Goal: Information Seeking & Learning: Learn about a topic

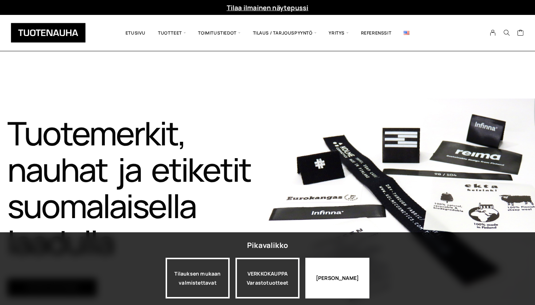
click at [291, 273] on div "[PERSON_NAME]" at bounding box center [337, 278] width 64 height 41
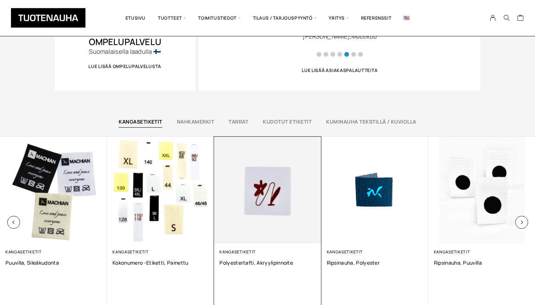
scroll to position [417, 0]
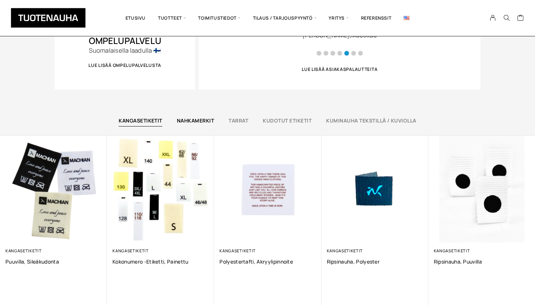
click at [198, 123] on link "Nahkamerkit" at bounding box center [195, 120] width 37 height 7
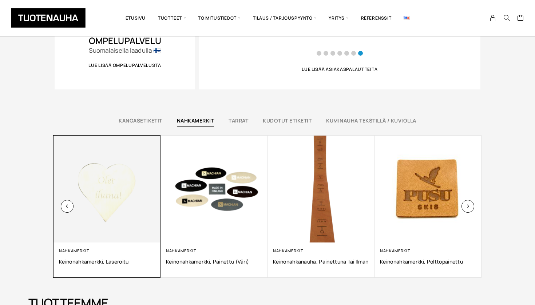
click at [109, 190] on img at bounding box center [107, 189] width 112 height 112
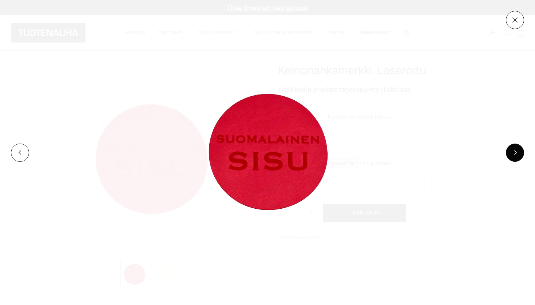
click at [518, 148] on button at bounding box center [515, 153] width 18 height 18
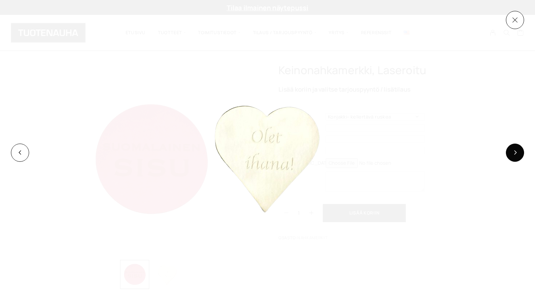
click at [518, 148] on button at bounding box center [515, 153] width 18 height 18
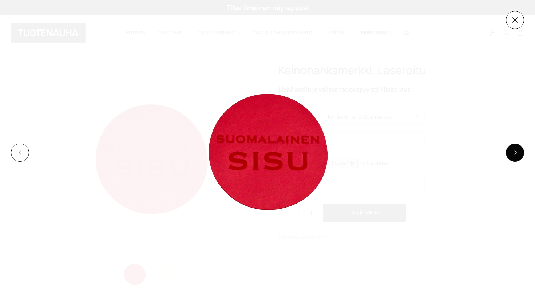
click at [518, 148] on button at bounding box center [515, 153] width 18 height 18
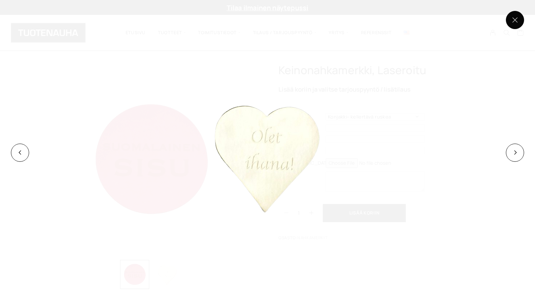
click at [516, 16] on button at bounding box center [515, 20] width 18 height 18
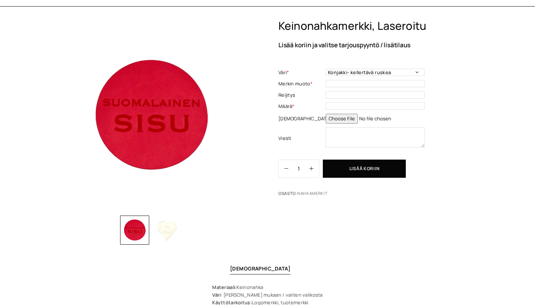
scroll to position [6, 0]
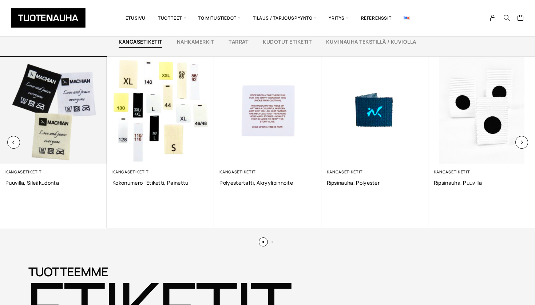
scroll to position [469, 0]
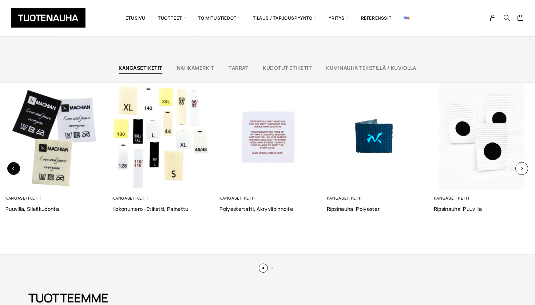
click at [12, 165] on button "button" at bounding box center [13, 168] width 13 height 13
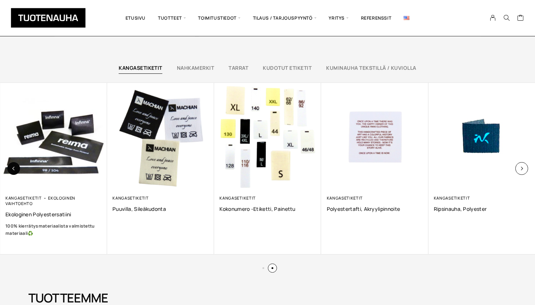
click at [12, 165] on button "button" at bounding box center [13, 168] width 13 height 13
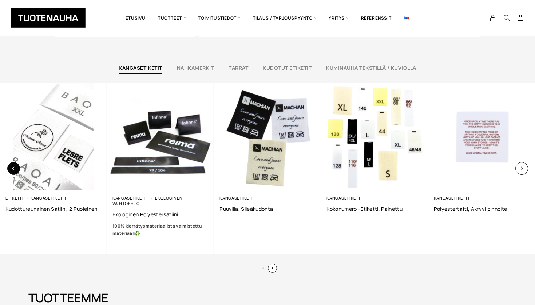
click at [12, 165] on button "button" at bounding box center [13, 168] width 13 height 13
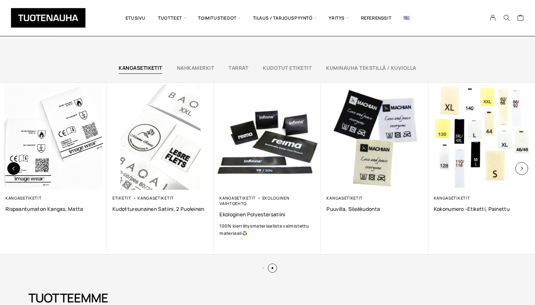
click at [12, 165] on button "button" at bounding box center [13, 168] width 13 height 13
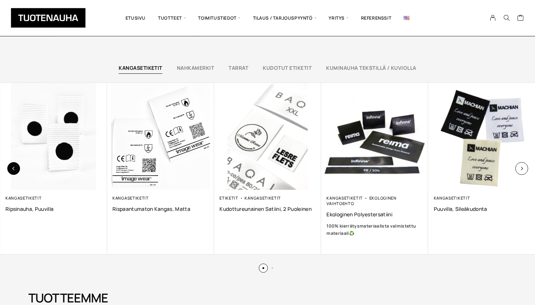
click at [12, 165] on button "button" at bounding box center [13, 168] width 13 height 13
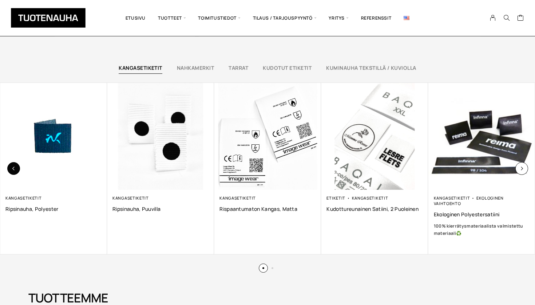
click at [12, 165] on button "button" at bounding box center [13, 168] width 13 height 13
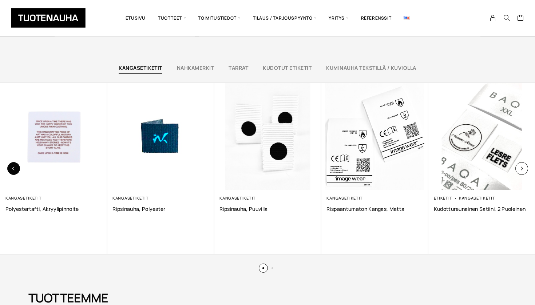
click at [12, 165] on button "button" at bounding box center [13, 168] width 13 height 13
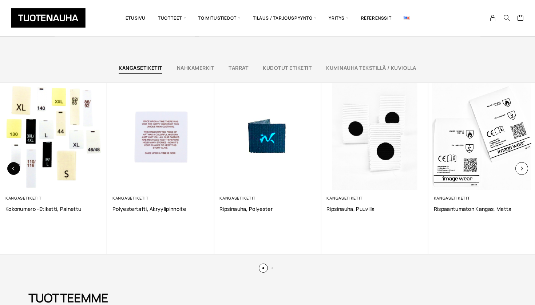
click at [12, 165] on button "button" at bounding box center [13, 168] width 13 height 13
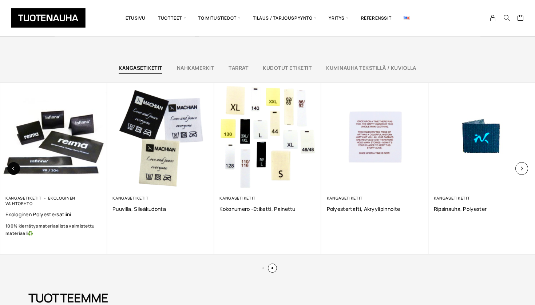
click at [12, 165] on button "button" at bounding box center [13, 168] width 13 height 13
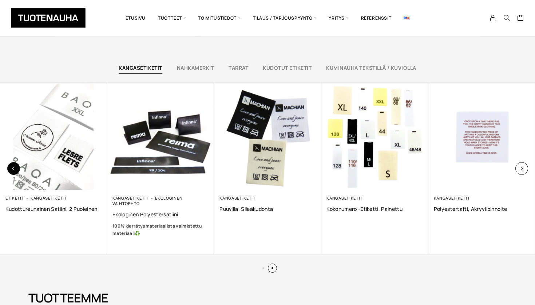
click at [12, 165] on button "button" at bounding box center [13, 168] width 13 height 13
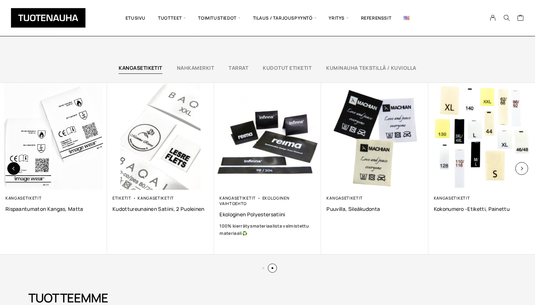
click at [12, 165] on button "button" at bounding box center [13, 168] width 13 height 13
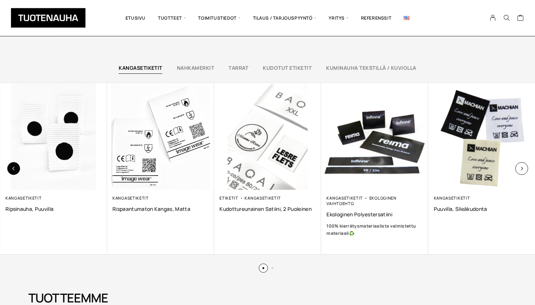
click at [12, 165] on button "button" at bounding box center [13, 168] width 13 height 13
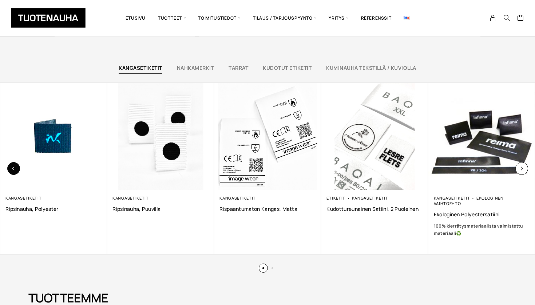
click at [12, 165] on button "button" at bounding box center [13, 168] width 13 height 13
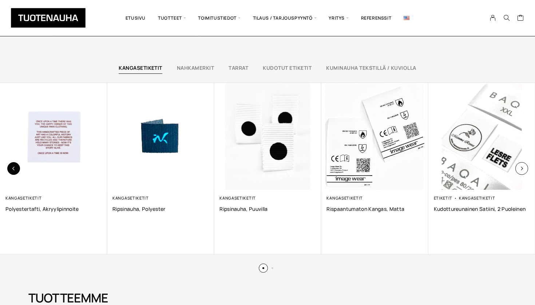
click at [12, 165] on button "button" at bounding box center [13, 168] width 13 height 13
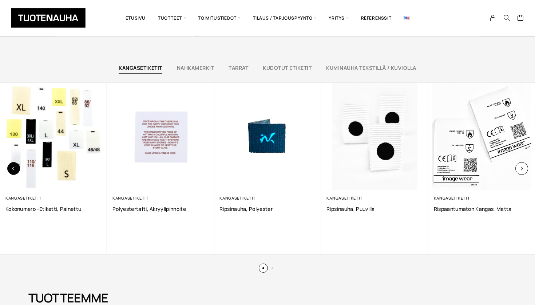
click at [12, 165] on button "button" at bounding box center [13, 168] width 13 height 13
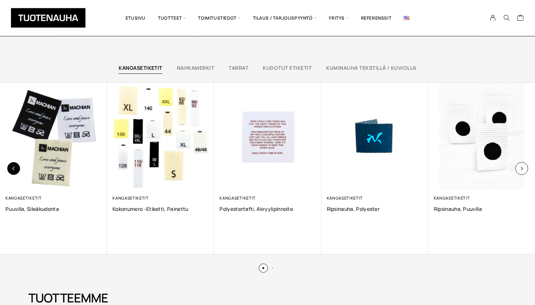
click at [12, 165] on button "button" at bounding box center [13, 168] width 13 height 13
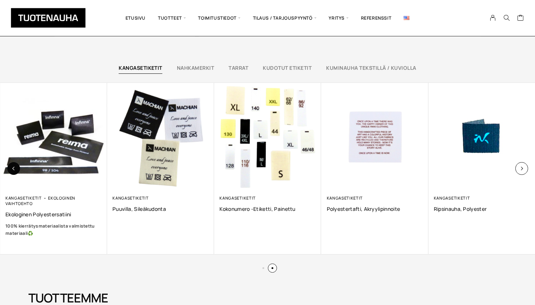
click at [12, 165] on button "button" at bounding box center [13, 168] width 13 height 13
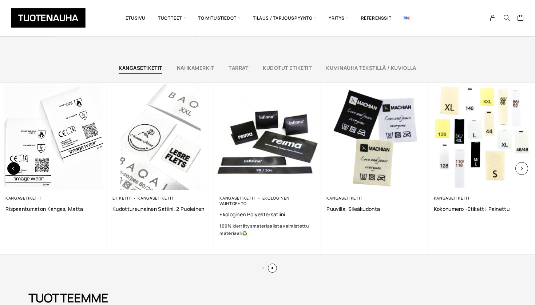
click at [12, 165] on button "button" at bounding box center [13, 168] width 13 height 13
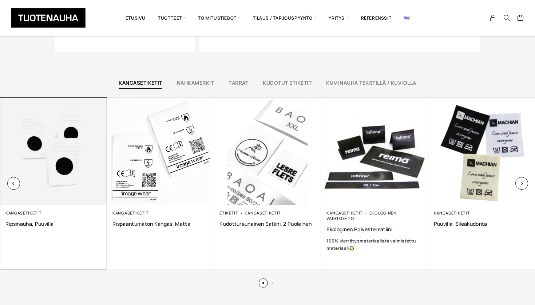
scroll to position [431, 0]
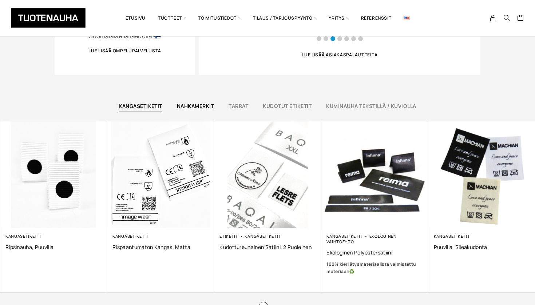
click at [182, 108] on link "Nahkamerkit" at bounding box center [195, 106] width 37 height 7
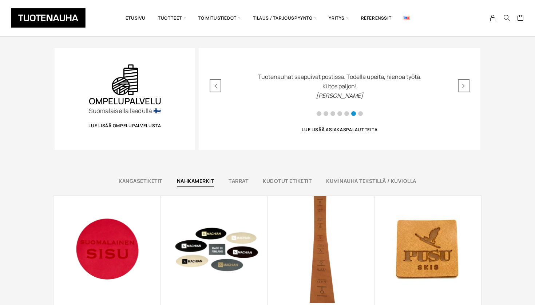
scroll to position [368, 0]
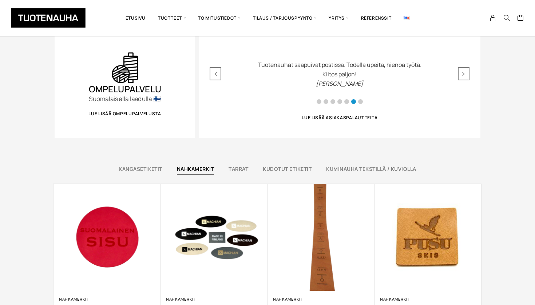
click at [235, 161] on div "Kangasetiketit Nahkamerkit Tarrat Kudotut etiketit Kuminauha tekstillä / kuviol…" at bounding box center [267, 241] width 535 height 170
click at [235, 171] on link "Tarrat" at bounding box center [239, 169] width 20 height 7
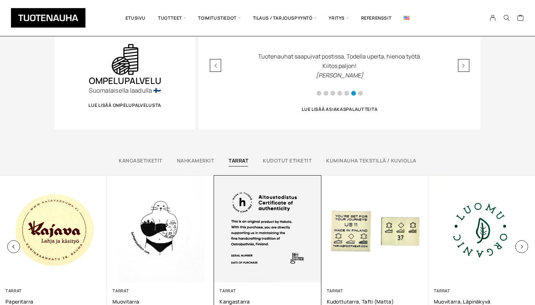
scroll to position [377, 0]
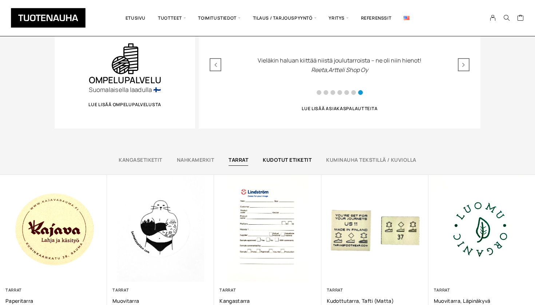
click at [292, 156] on link "Kudotut etiketit" at bounding box center [287, 159] width 49 height 7
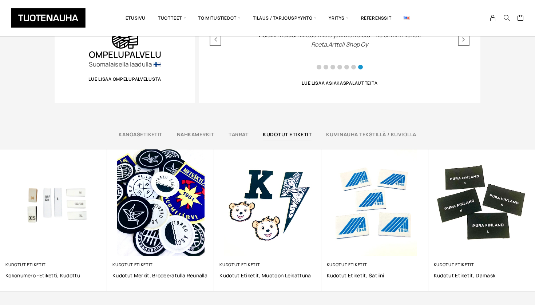
scroll to position [404, 0]
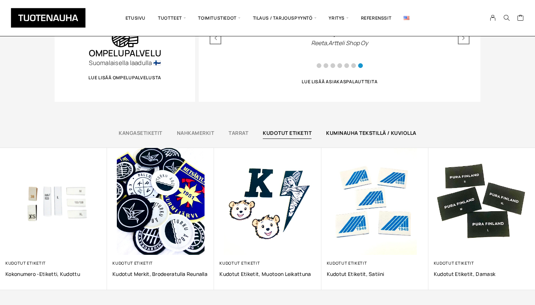
click at [363, 135] on link "Kuminauha tekstillä / kuviolla" at bounding box center [371, 133] width 90 height 7
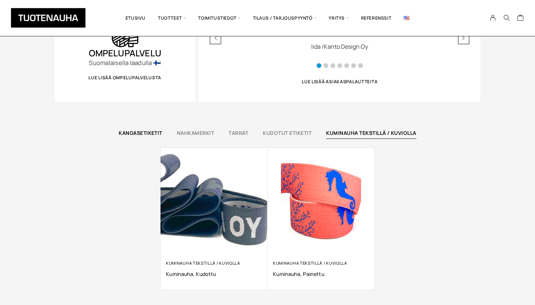
click at [139, 132] on link "Kangasetiketit" at bounding box center [141, 133] width 44 height 7
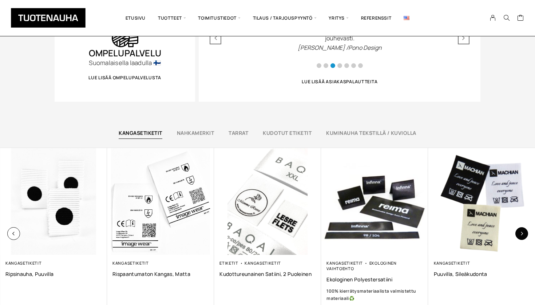
click at [522, 232] on icon "button" at bounding box center [522, 234] width 4 height 4
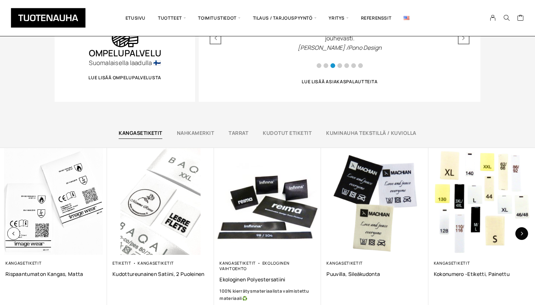
click at [522, 232] on icon "button" at bounding box center [522, 234] width 4 height 4
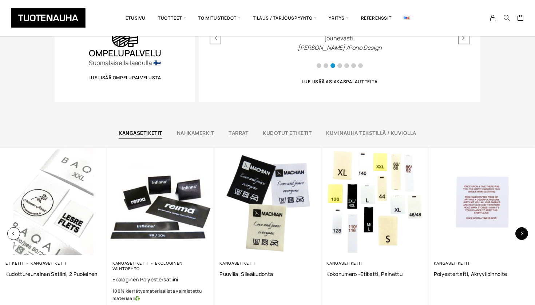
click at [522, 232] on icon "button" at bounding box center [522, 234] width 4 height 4
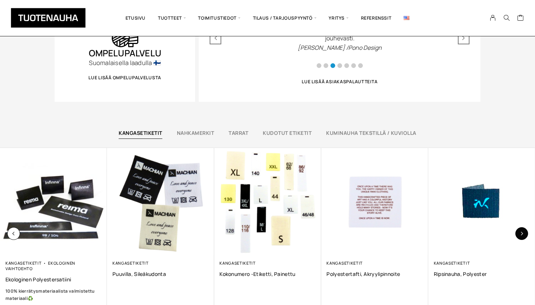
click at [522, 232] on icon "button" at bounding box center [522, 234] width 4 height 4
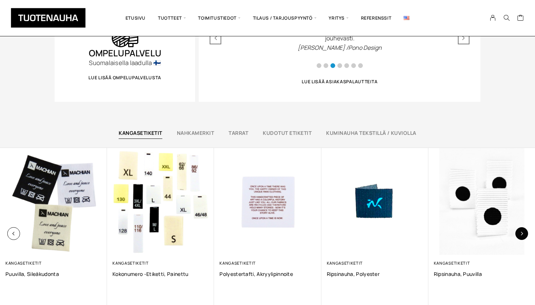
click at [522, 232] on icon "button" at bounding box center [522, 234] width 4 height 4
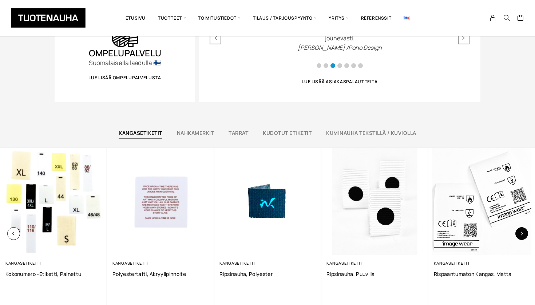
click at [522, 232] on icon "button" at bounding box center [522, 234] width 4 height 4
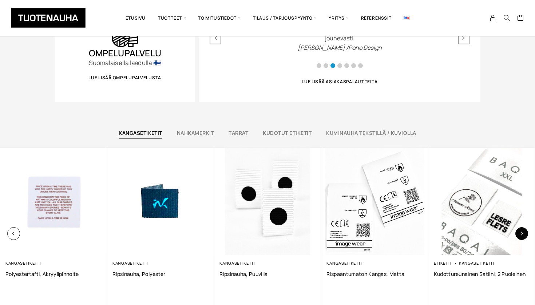
click at [522, 232] on icon "button" at bounding box center [522, 234] width 4 height 4
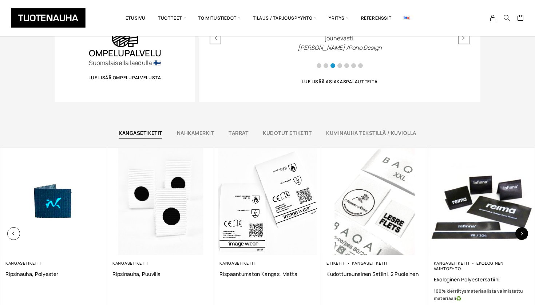
click at [522, 232] on icon "button" at bounding box center [522, 234] width 4 height 4
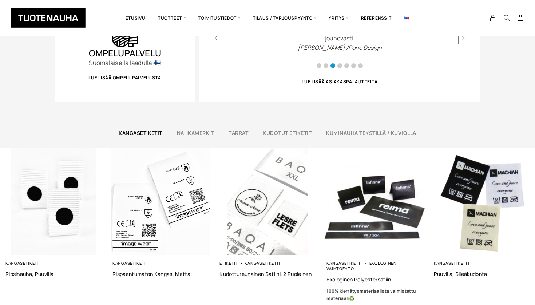
click at [206, 129] on div "Kangasetiketit Nahkamerkit Tarrat Kudotut etiketit Kuminauha tekstillä / kuviol…" at bounding box center [267, 229] width 535 height 218
click at [201, 133] on link "Nahkamerkit" at bounding box center [195, 133] width 37 height 7
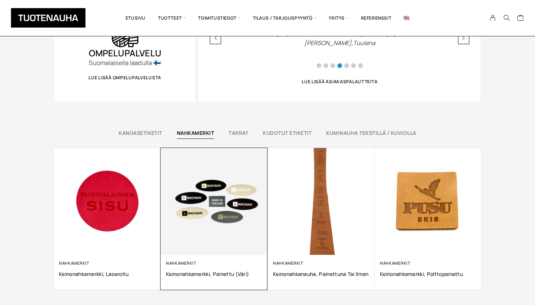
click at [213, 236] on img at bounding box center [213, 201] width 107 height 107
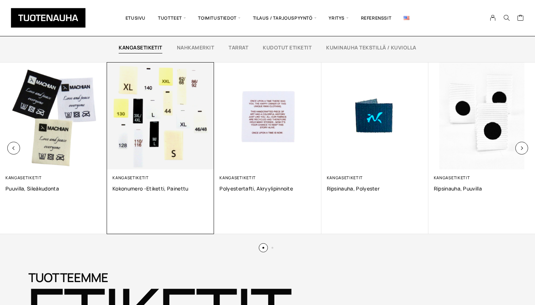
scroll to position [484, 0]
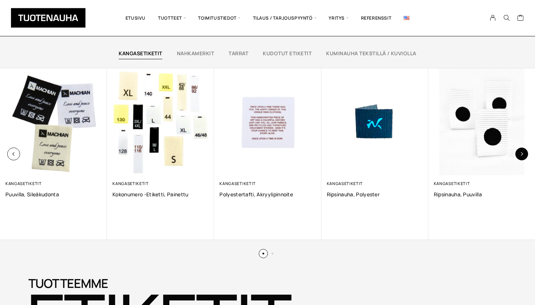
click at [527, 153] on button "button" at bounding box center [521, 154] width 13 height 13
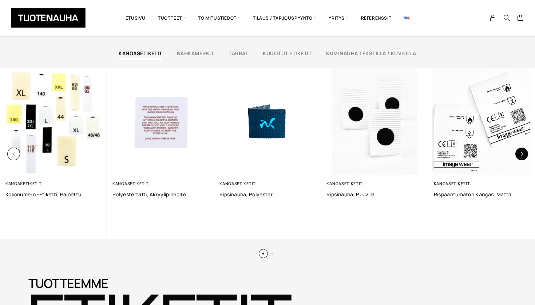
click at [527, 153] on button "button" at bounding box center [521, 154] width 13 height 13
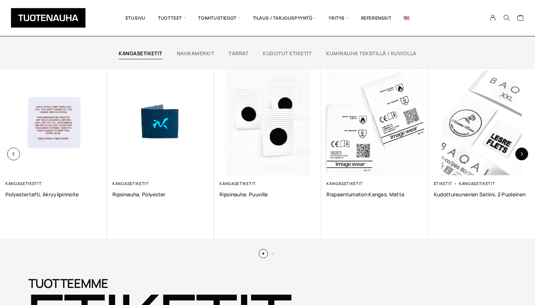
click at [527, 153] on button "button" at bounding box center [521, 154] width 13 height 13
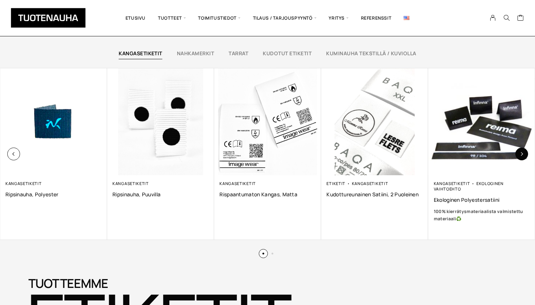
click at [527, 153] on button "button" at bounding box center [521, 154] width 13 height 13
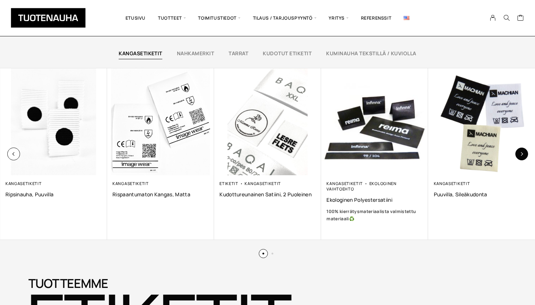
drag, startPoint x: 527, startPoint y: 153, endPoint x: 521, endPoint y: 153, distance: 5.8
click at [527, 153] on button "button" at bounding box center [521, 154] width 13 height 13
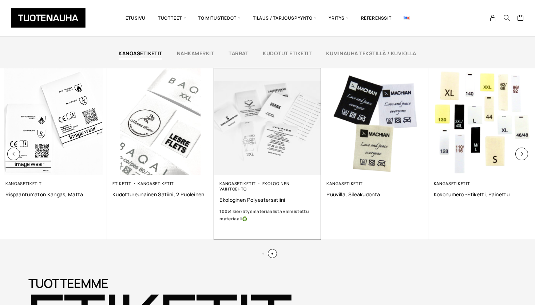
click at [250, 167] on img at bounding box center [267, 122] width 112 height 112
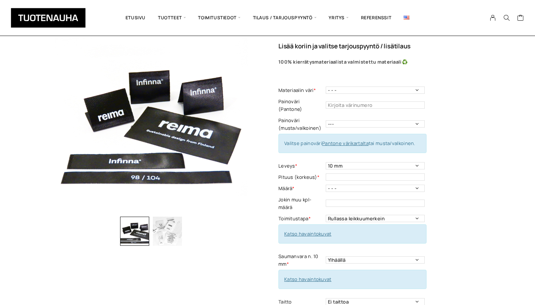
scroll to position [47, 0]
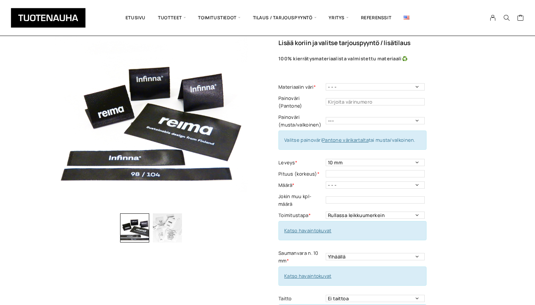
click at [162, 229] on img "button" at bounding box center [167, 228] width 29 height 29
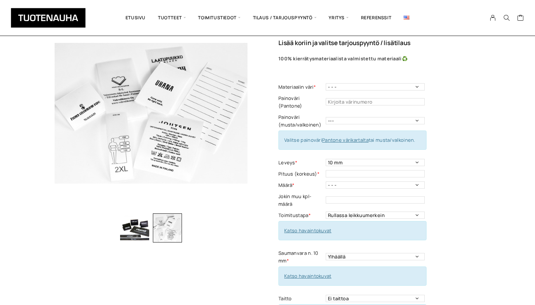
click at [126, 230] on img "button" at bounding box center [134, 228] width 29 height 29
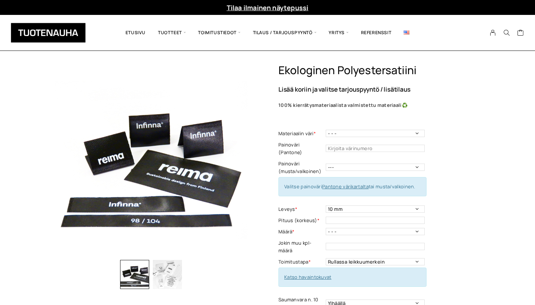
scroll to position [0, 0]
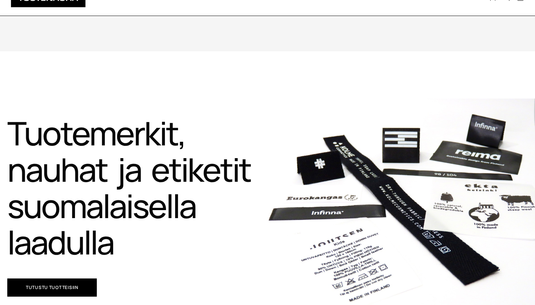
scroll to position [484, 0]
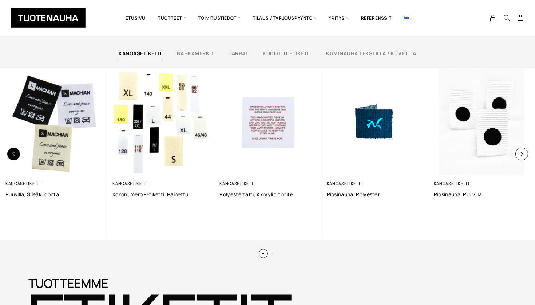
click at [15, 152] on icon "button" at bounding box center [14, 154] width 4 height 4
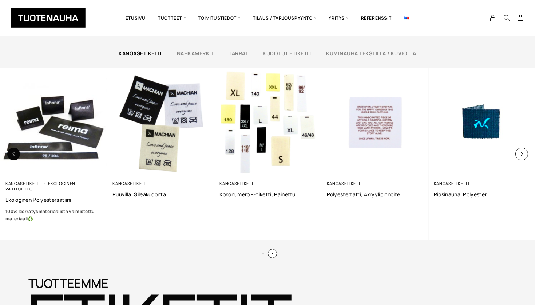
click at [15, 152] on icon "button" at bounding box center [14, 154] width 4 height 4
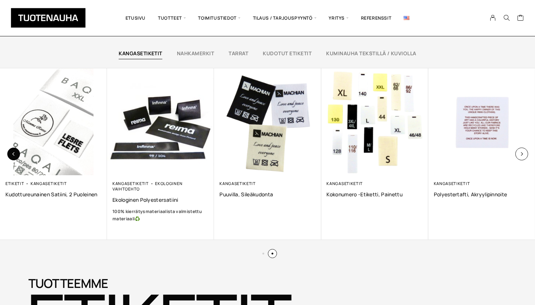
click at [15, 152] on icon "button" at bounding box center [14, 154] width 4 height 4
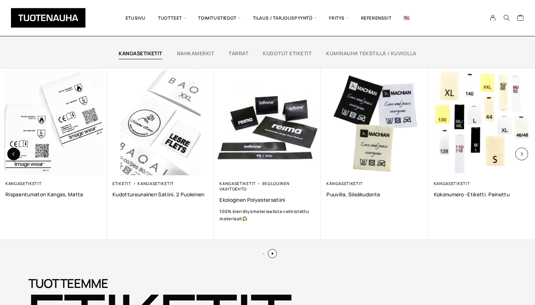
click at [15, 152] on icon "button" at bounding box center [14, 154] width 4 height 4
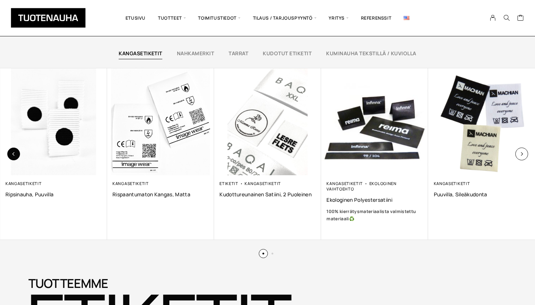
click at [15, 152] on icon "button" at bounding box center [14, 154] width 4 height 4
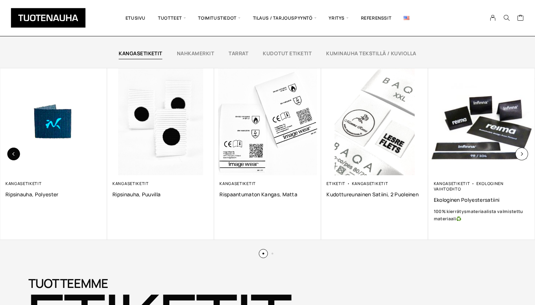
click at [15, 152] on icon "button" at bounding box center [14, 154] width 4 height 4
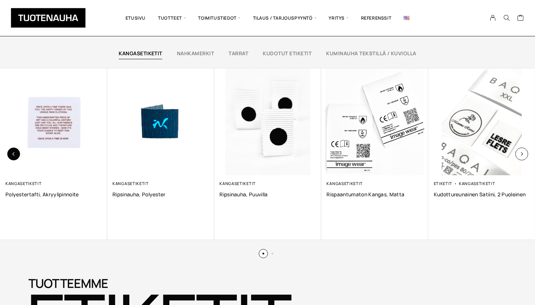
click at [15, 152] on icon "button" at bounding box center [14, 154] width 4 height 4
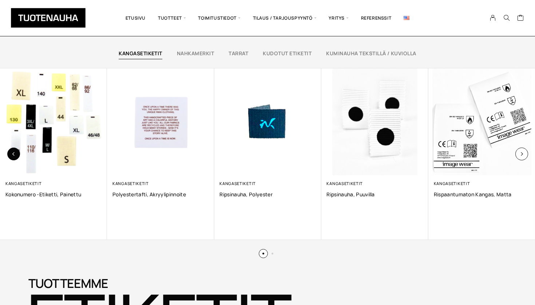
click at [15, 152] on icon "button" at bounding box center [14, 154] width 4 height 4
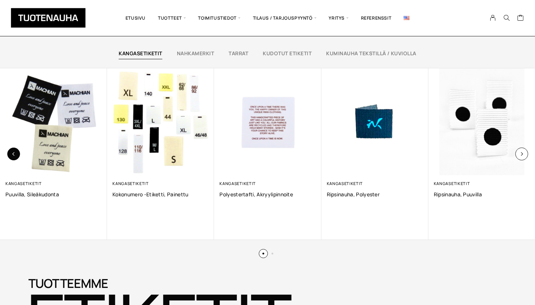
click at [15, 152] on icon "button" at bounding box center [14, 154] width 4 height 4
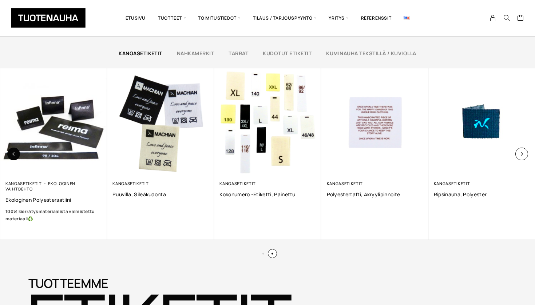
click at [15, 152] on icon "button" at bounding box center [14, 154] width 4 height 4
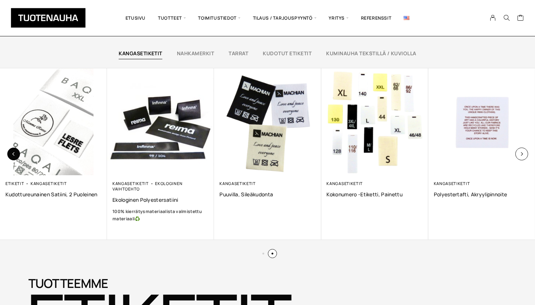
click at [15, 152] on icon "button" at bounding box center [14, 154] width 4 height 4
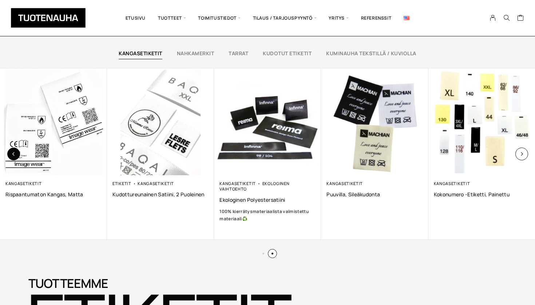
click at [15, 152] on icon "button" at bounding box center [14, 154] width 4 height 4
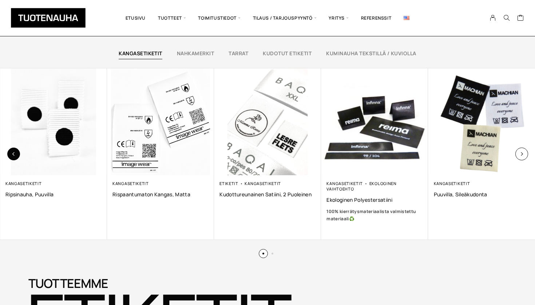
click at [15, 152] on icon "button" at bounding box center [14, 154] width 4 height 4
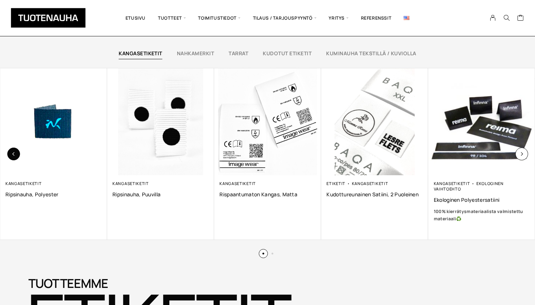
click at [15, 152] on icon "button" at bounding box center [14, 154] width 4 height 4
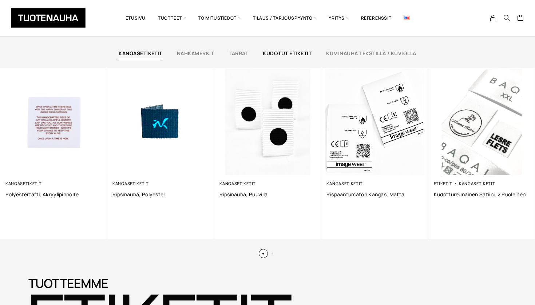
click at [267, 53] on link "Kudotut etiketit" at bounding box center [287, 53] width 49 height 7
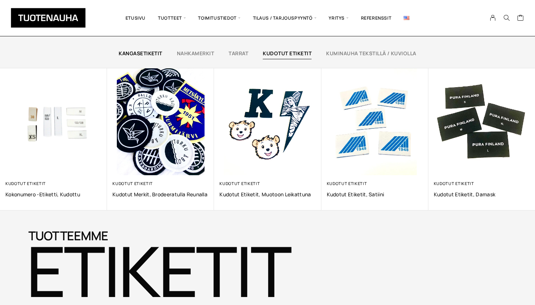
click at [146, 52] on link "Kangasetiketit" at bounding box center [141, 53] width 44 height 7
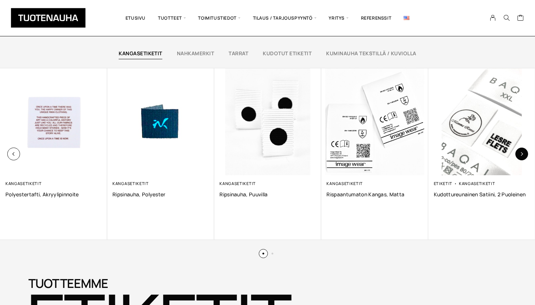
click at [519, 155] on button "button" at bounding box center [521, 154] width 13 height 13
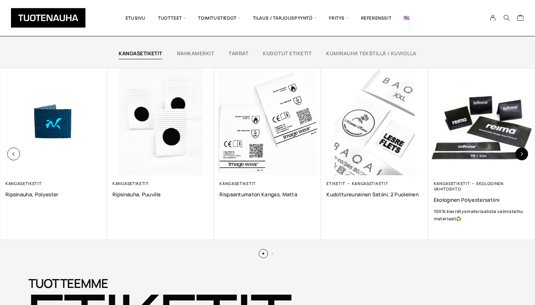
click at [519, 155] on button "button" at bounding box center [521, 154] width 13 height 13
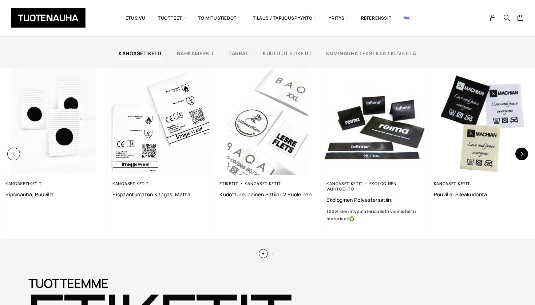
click at [519, 155] on button "button" at bounding box center [521, 154] width 13 height 13
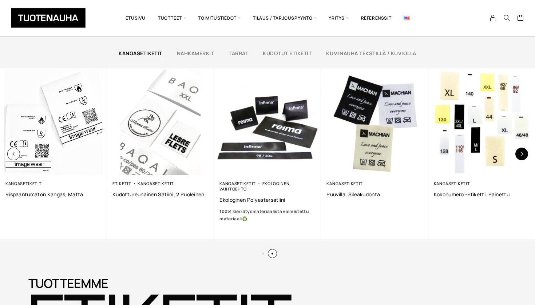
click at [519, 155] on button "button" at bounding box center [521, 154] width 13 height 13
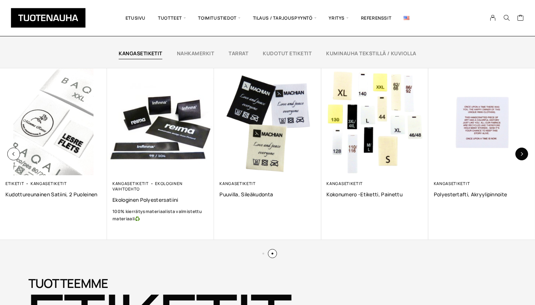
click at [519, 155] on button "button" at bounding box center [521, 154] width 13 height 13
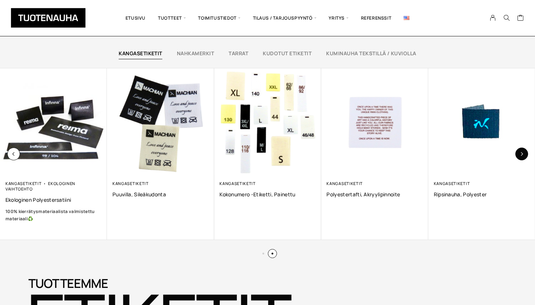
click at [519, 155] on button "button" at bounding box center [521, 154] width 13 height 13
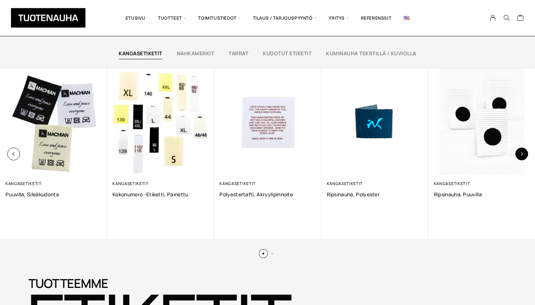
click at [519, 155] on button "button" at bounding box center [521, 154] width 13 height 13
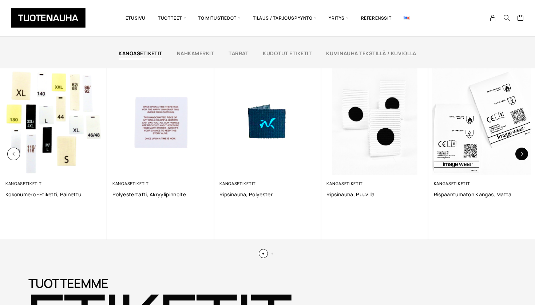
click at [519, 155] on button "button" at bounding box center [521, 154] width 13 height 13
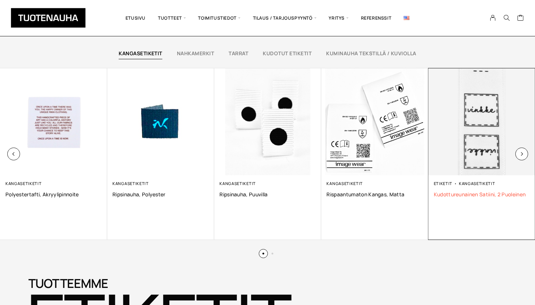
click at [452, 193] on span "Kudottureunainen satiini, 2 puoleinen" at bounding box center [482, 194] width 96 height 7
click at [450, 194] on span "Kudottureunainen satiini, 2 puoleinen" at bounding box center [482, 194] width 96 height 7
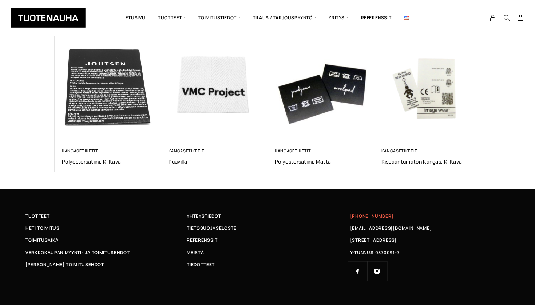
scroll to position [519, 0]
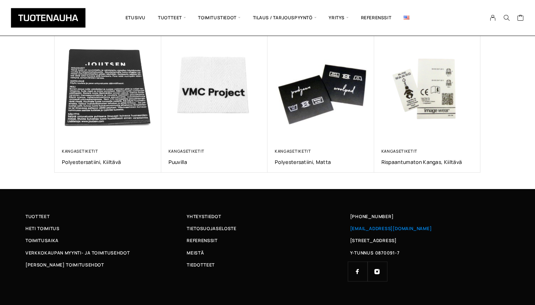
click at [373, 225] on span "[EMAIL_ADDRESS][DOMAIN_NAME]" at bounding box center [391, 229] width 82 height 8
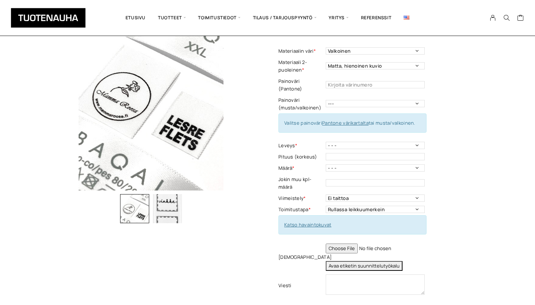
scroll to position [72, 0]
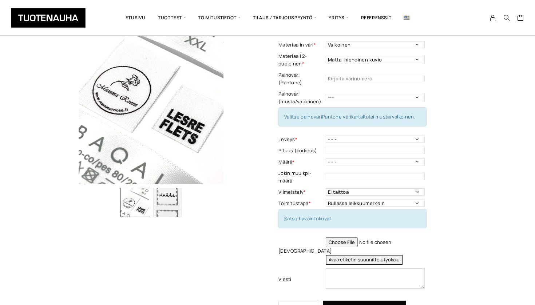
click at [170, 208] on img "button" at bounding box center [167, 202] width 29 height 29
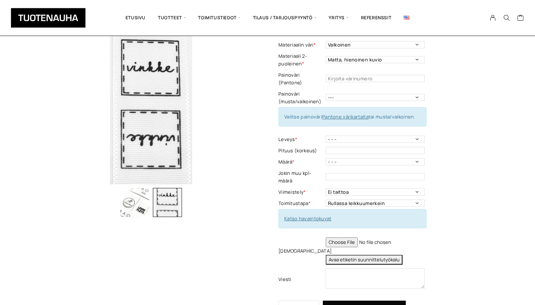
click at [145, 207] on img "button" at bounding box center [134, 202] width 29 height 29
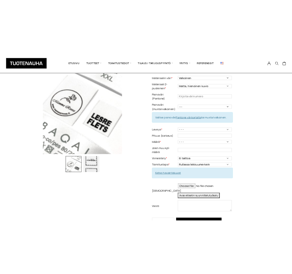
scroll to position [75, 0]
